Goal: Transaction & Acquisition: Purchase product/service

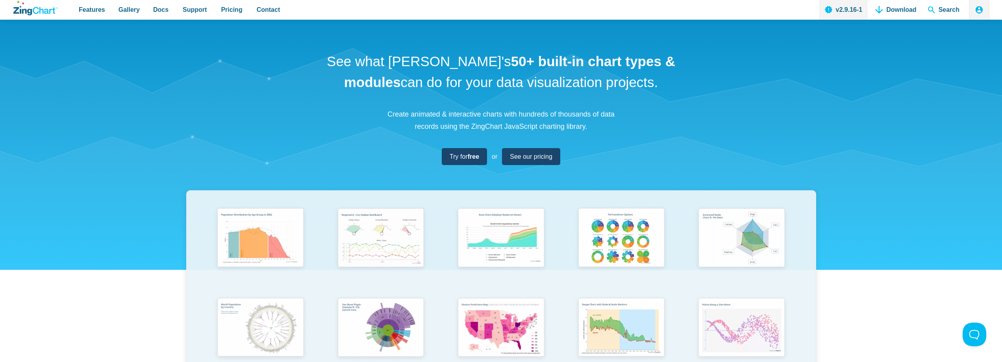
click at [477, 6] on div "Features Gallery Browse by Chart Type Browse by Features Browse by Use Case Doc…" at bounding box center [501, 10] width 977 height 20
click at [231, 6] on span "Pricing" at bounding box center [231, 9] width 21 height 11
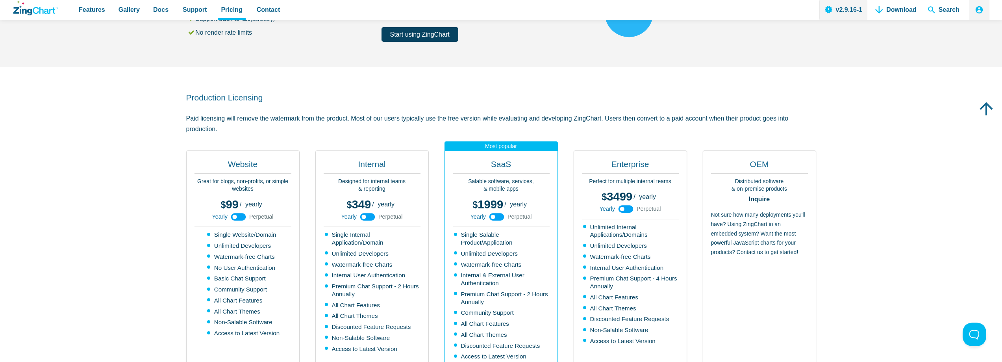
scroll to position [158, 0]
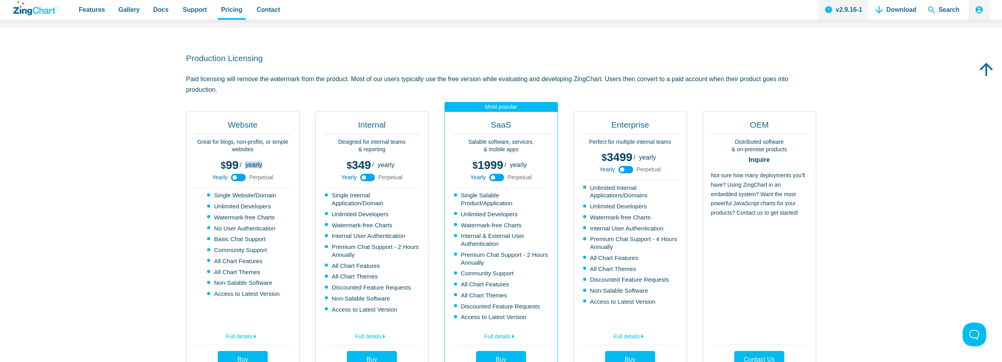
drag, startPoint x: 245, startPoint y: 161, endPoint x: 267, endPoint y: 162, distance: 21.7
click at [267, 162] on div "99 299 / yearly perpetual Yearly Perpetual" at bounding box center [243, 172] width 97 height 31
click at [119, 218] on section "Production Licensing Paid licensing will remove the watermark from the product.…" at bounding box center [501, 215] width 1002 height 375
drag, startPoint x: 739, startPoint y: 120, endPoint x: 777, endPoint y: 124, distance: 38.0
click at [777, 124] on h2 "OEM" at bounding box center [759, 126] width 97 height 15
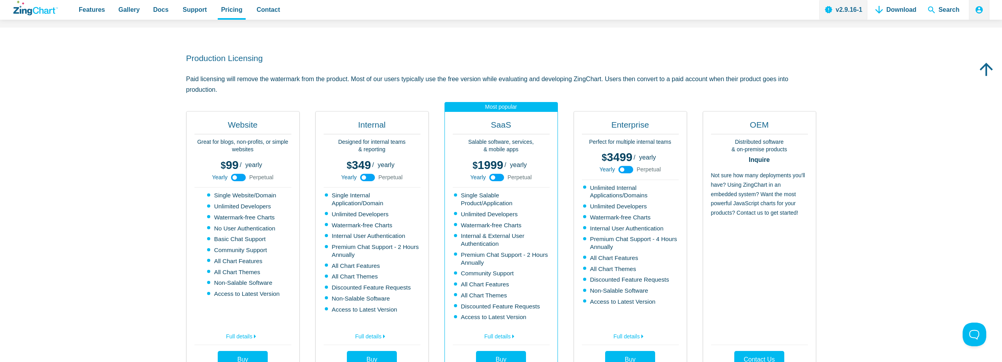
click at [909, 195] on section "Production Licensing Paid licensing will remove the watermark from the product.…" at bounding box center [501, 215] width 1002 height 375
drag, startPoint x: 730, startPoint y: 140, endPoint x: 773, endPoint y: 219, distance: 90.4
click at [773, 219] on div "OEM Distributed software & on-premise products Inquire Not sure how many deploy…" at bounding box center [759, 244] width 113 height 266
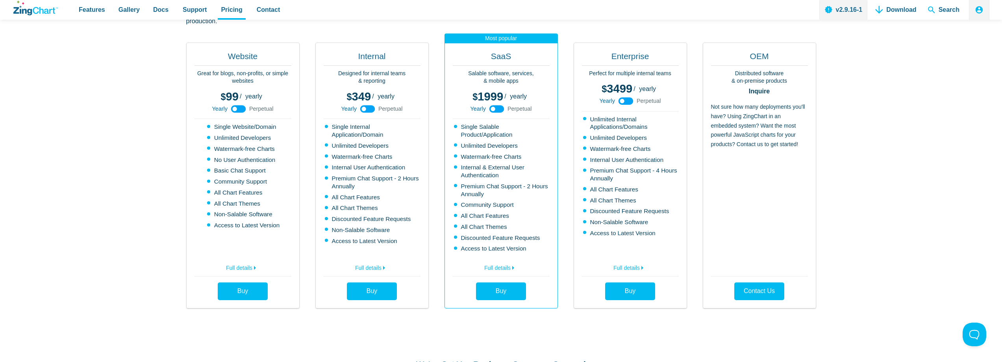
scroll to position [236, 0]
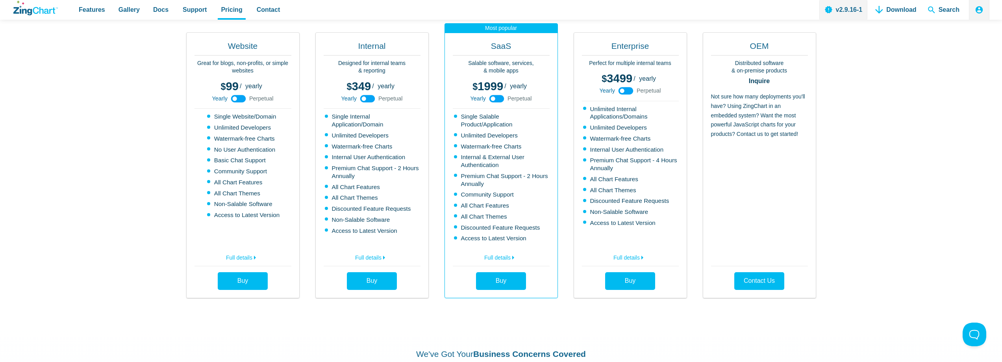
click at [870, 231] on section "Production Licensing Paid licensing will remove the watermark from the product.…" at bounding box center [501, 136] width 1002 height 375
click at [887, 167] on section "Production Licensing Paid licensing will remove the watermark from the product.…" at bounding box center [501, 136] width 1002 height 375
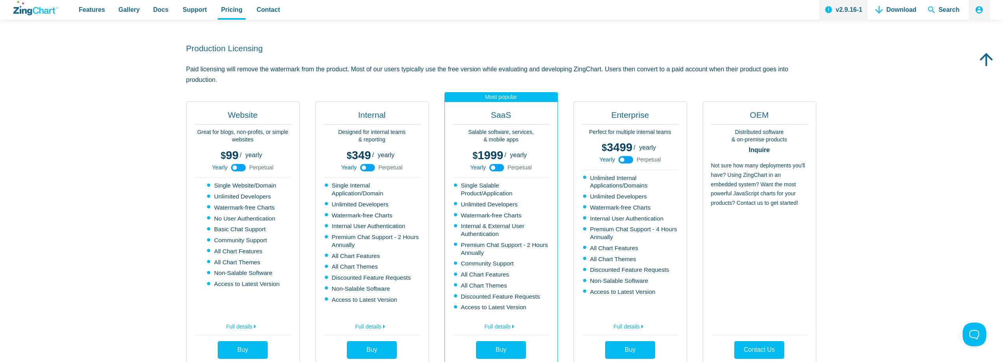
scroll to position [158, 0]
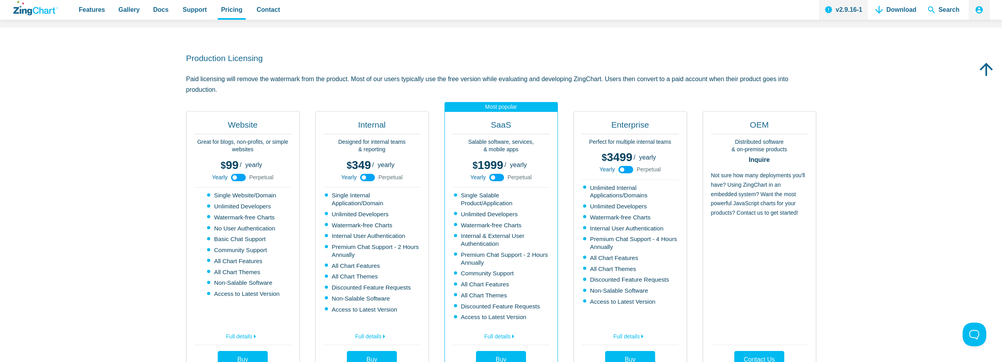
drag, startPoint x: 187, startPoint y: 78, endPoint x: 217, endPoint y: 89, distance: 32.6
click at [217, 89] on p "Paid licensing will remove the watermark from the product. Most of our users ty…" at bounding box center [501, 84] width 630 height 21
click at [101, 239] on section "Production Licensing Paid licensing will remove the watermark from the product.…" at bounding box center [501, 215] width 1002 height 375
click at [108, 229] on section "Production Licensing Paid licensing will remove the watermark from the product.…" at bounding box center [501, 215] width 1002 height 375
click at [105, 182] on section "Production Licensing Paid licensing will remove the watermark from the product.…" at bounding box center [501, 215] width 1002 height 375
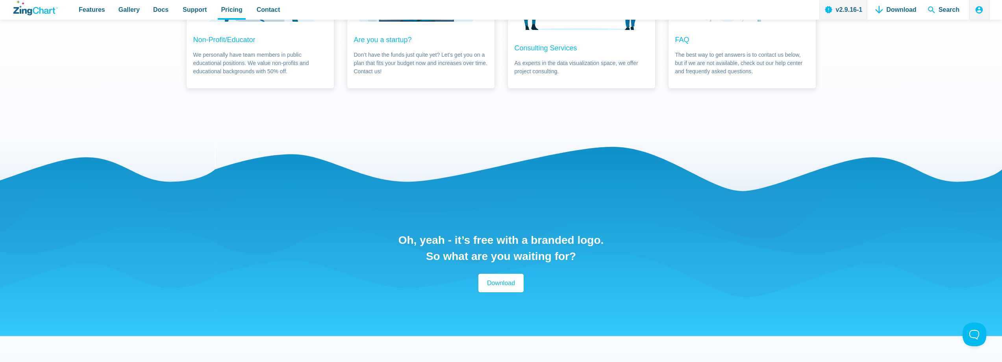
scroll to position [669, 0]
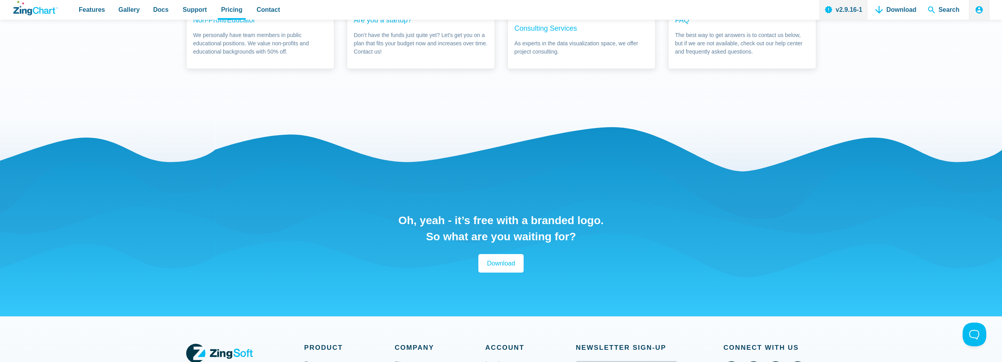
click at [395, 228] on div "Oh, yeah - it’s free with a branded logo. So what are you waiting for? Download" at bounding box center [501, 242] width 630 height 247
click at [656, 219] on div "Oh, yeah - it’s free with a branded logo. So what are you waiting for? Download" at bounding box center [501, 242] width 630 height 247
click at [653, 220] on div "Oh, yeah - it’s free with a branded logo. So what are you waiting for? Download" at bounding box center [501, 242] width 630 height 247
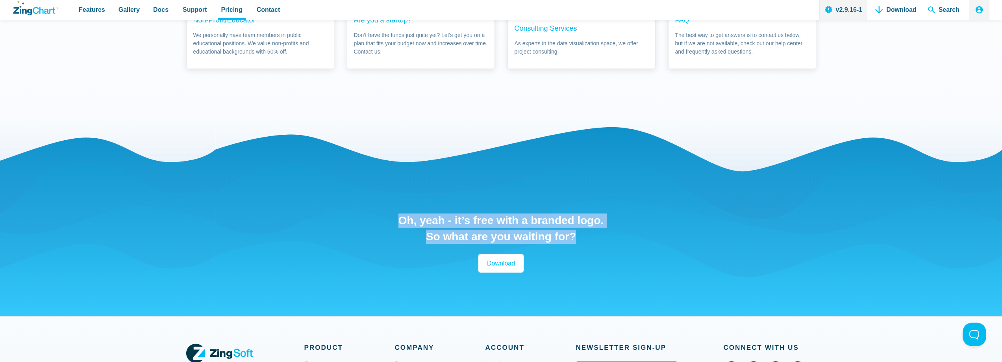
drag, startPoint x: 380, startPoint y: 217, endPoint x: 576, endPoint y: 237, distance: 197.1
click at [576, 237] on div "Oh, yeah - it’s free with a branded logo. So what are you waiting for? Download" at bounding box center [501, 242] width 630 height 247
click at [714, 231] on div "Oh, yeah - it’s free with a branded logo. So what are you waiting for? Download" at bounding box center [501, 242] width 630 height 247
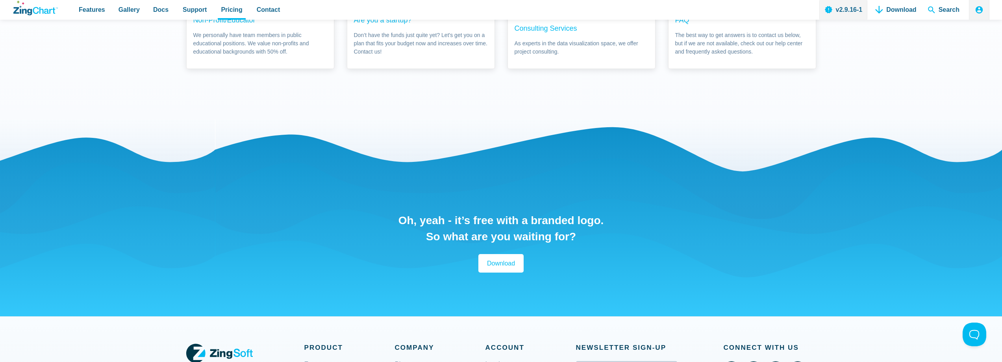
click at [745, 148] on div "Oh, yeah - it’s free with a branded logo. So what are you waiting for? Download" at bounding box center [501, 242] width 630 height 247
click at [556, 215] on h2 "Oh, yeah - it’s free with a branded logo." at bounding box center [502, 220] width 206 height 14
drag, startPoint x: 397, startPoint y: 217, endPoint x: 474, endPoint y: 226, distance: 78.1
click at [506, 221] on div "Oh, yeah - it’s free with a branded logo. So what are you waiting for? Download" at bounding box center [501, 242] width 630 height 247
click at [363, 247] on div "Oh, yeah - it’s free with a branded logo. So what are you waiting for? Download" at bounding box center [501, 242] width 630 height 247
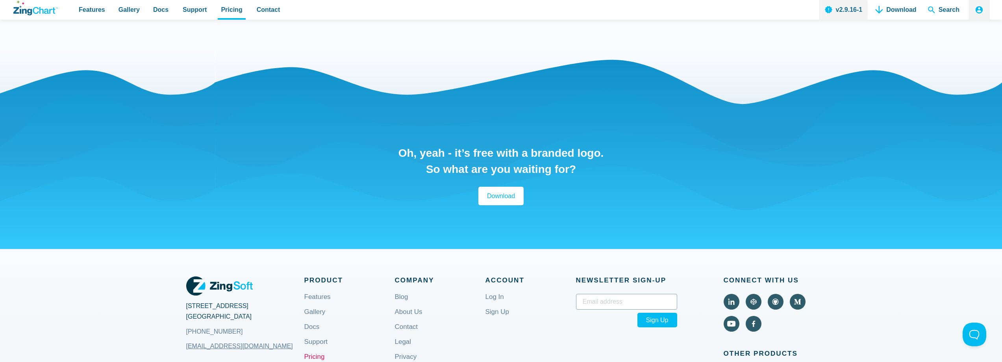
scroll to position [788, 0]
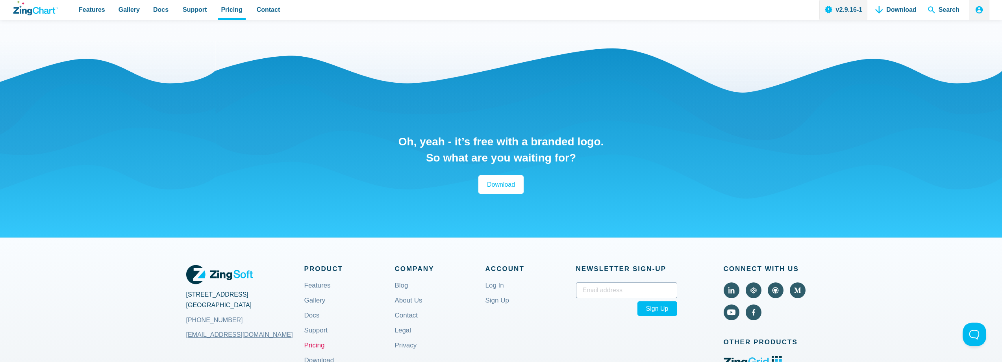
click at [682, 174] on div "Oh, yeah - it’s free with a branded logo. So what are you waiting for? Download" at bounding box center [501, 164] width 630 height 247
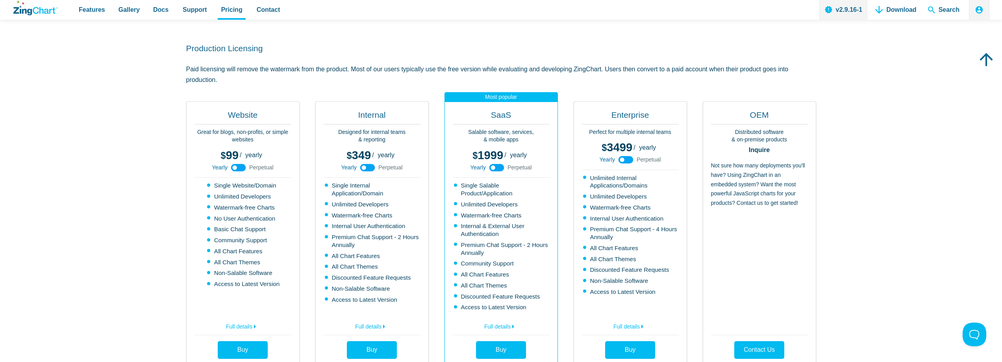
scroll to position [158, 0]
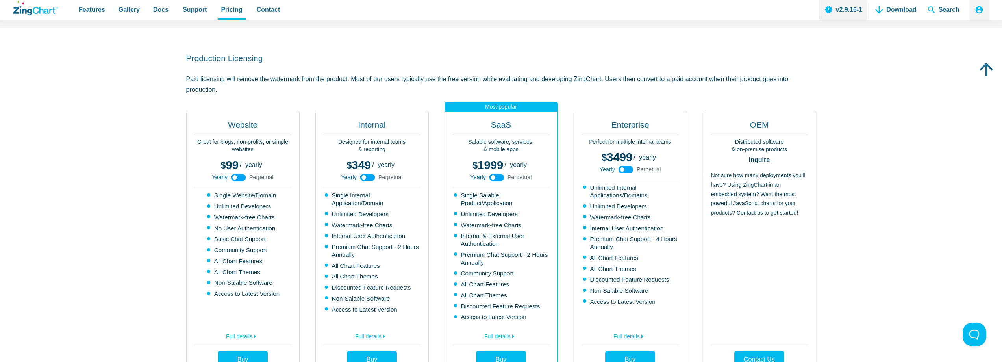
drag, startPoint x: 184, startPoint y: 78, endPoint x: 215, endPoint y: 89, distance: 34.0
click at [215, 89] on section "Production Licensing Paid licensing will remove the watermark from the product.…" at bounding box center [501, 215] width 1002 height 375
click at [116, 154] on section "Production Licensing Paid licensing will remove the watermark from the product.…" at bounding box center [501, 215] width 1002 height 375
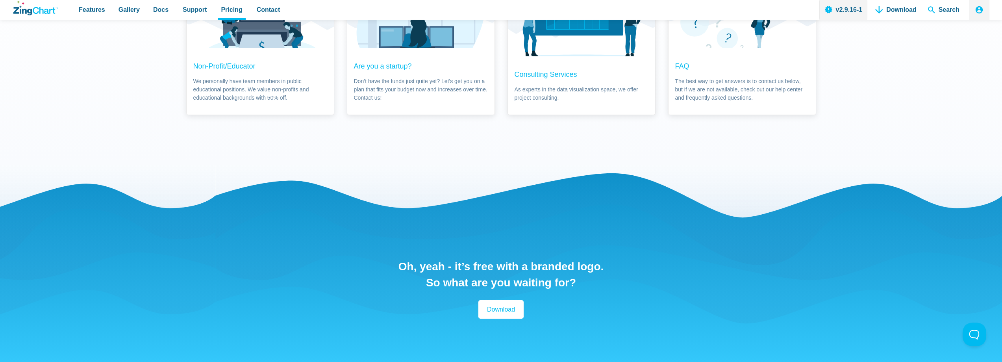
scroll to position [748, 0]
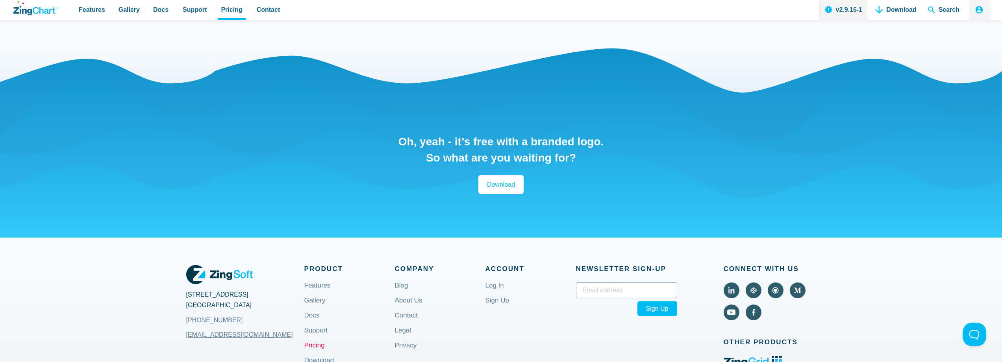
click at [671, 183] on div "Oh, yeah - it’s free with a branded logo. So what are you waiting for? Download" at bounding box center [501, 164] width 630 height 247
click at [742, 143] on div "Oh, yeah - it’s free with a branded logo. So what are you waiting for? Download" at bounding box center [501, 164] width 630 height 247
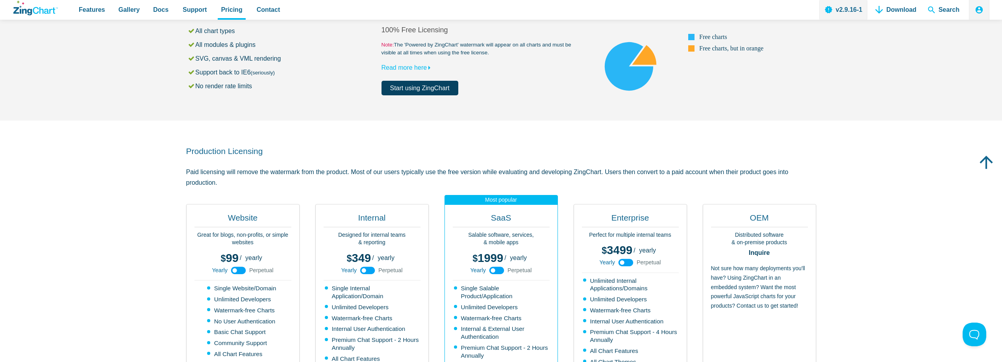
scroll to position [0, 0]
